Goal: Information Seeking & Learning: Understand process/instructions

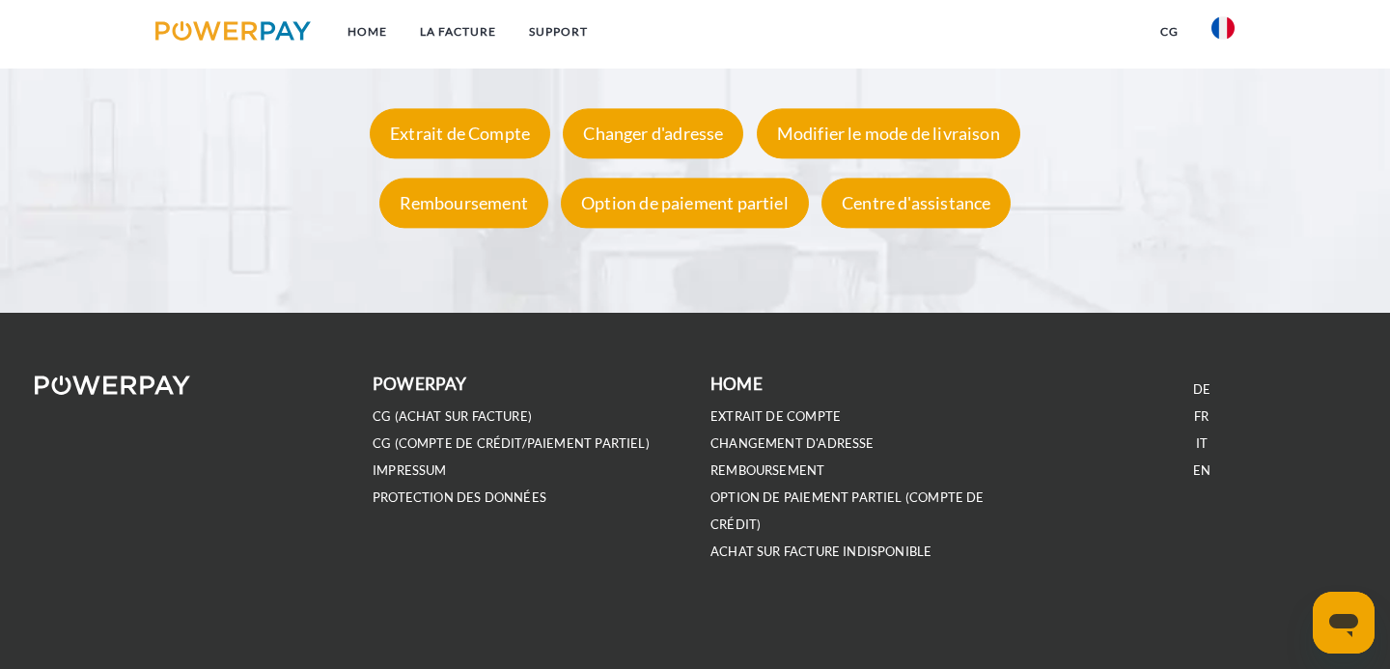
scroll to position [3685, 0]
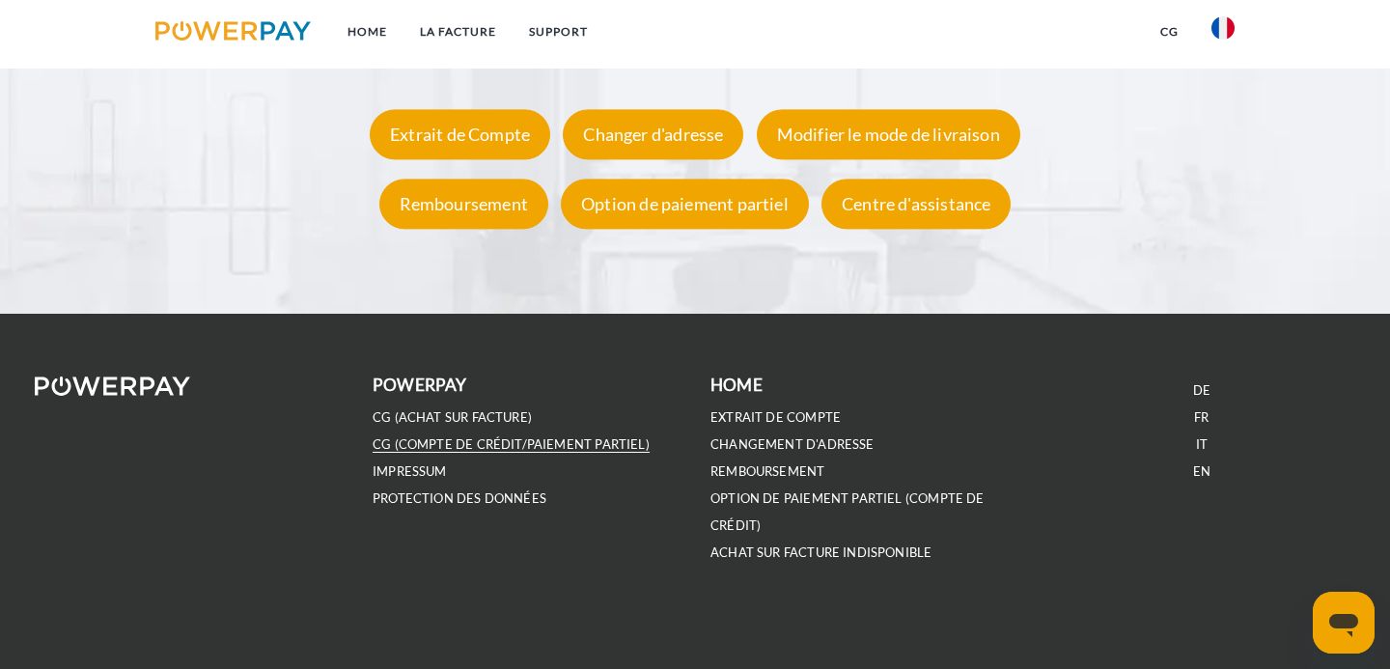
click at [431, 437] on link "CG (Compte de crédit/paiement partiel)" at bounding box center [511, 444] width 277 height 16
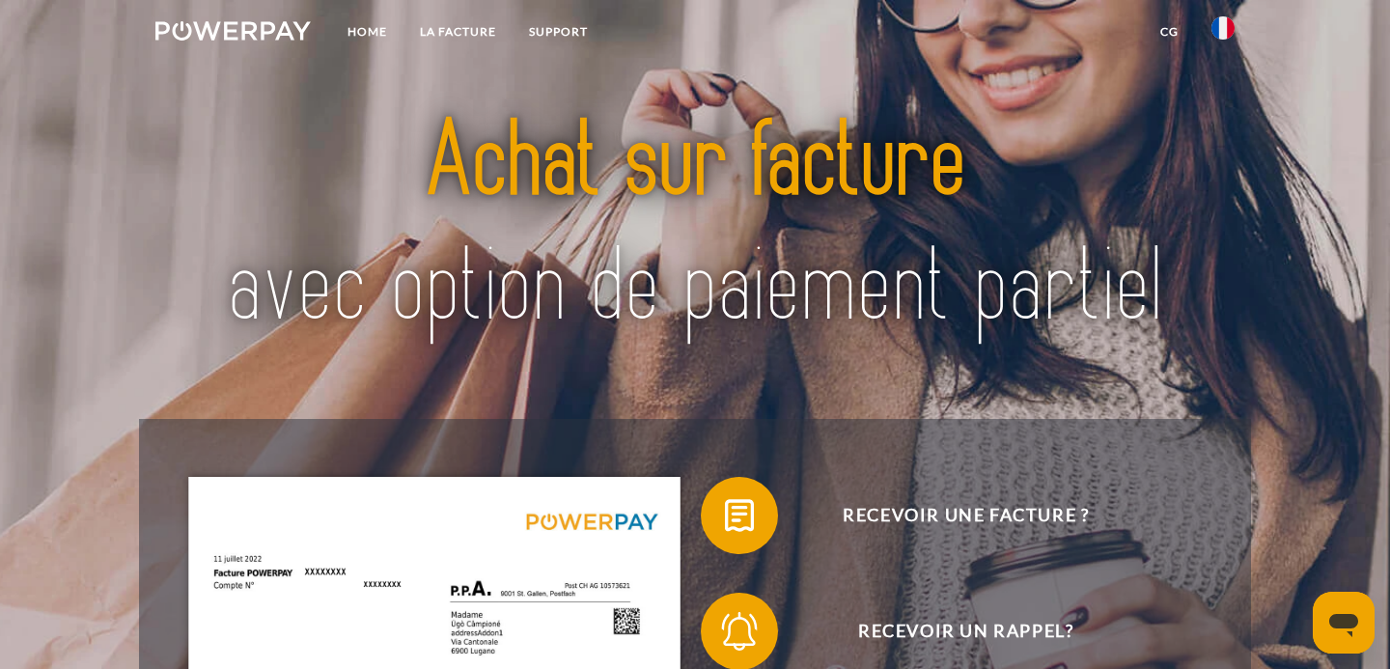
scroll to position [0, 0]
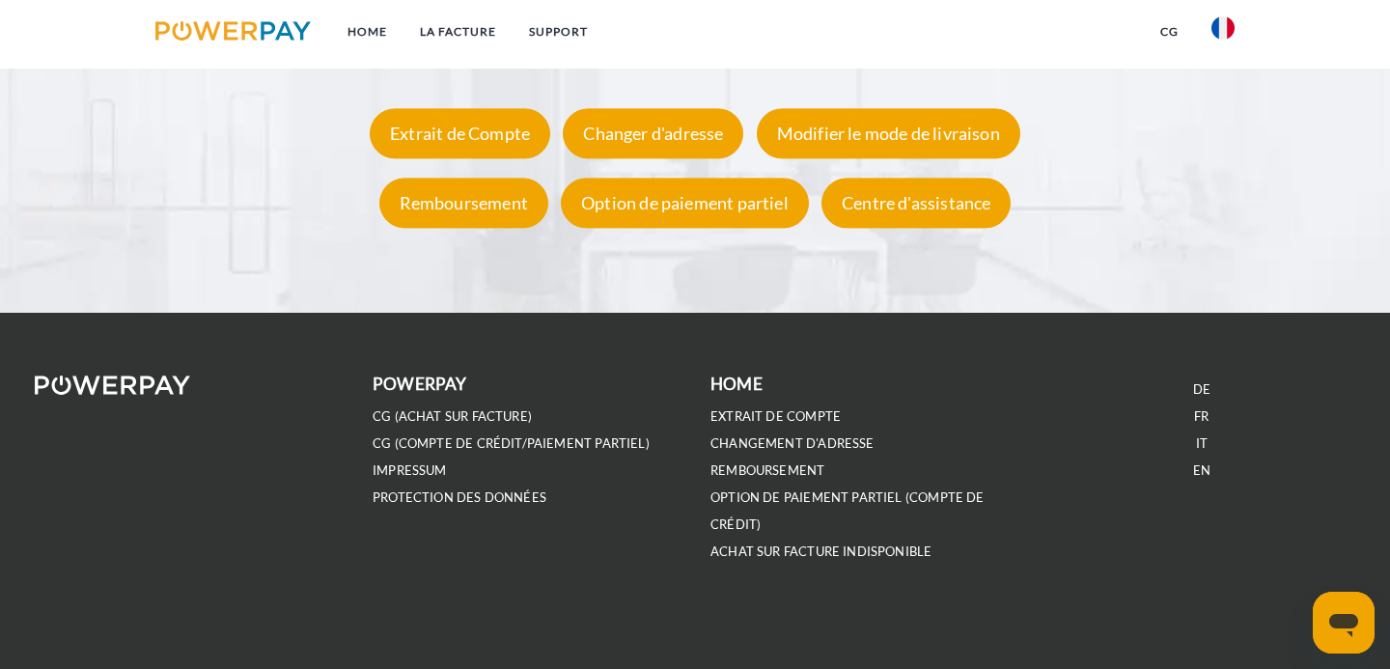
scroll to position [3685, 0]
